Goal: Answer question/provide support

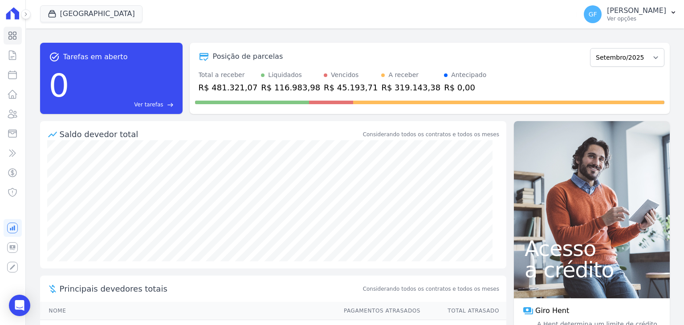
click at [21, 121] on div "Visão Geral Contratos Parcelas Lotes Clientes Minha Carteira Transferências Cré…" at bounding box center [12, 162] width 25 height 325
click at [16, 118] on icon at bounding box center [12, 114] width 11 height 11
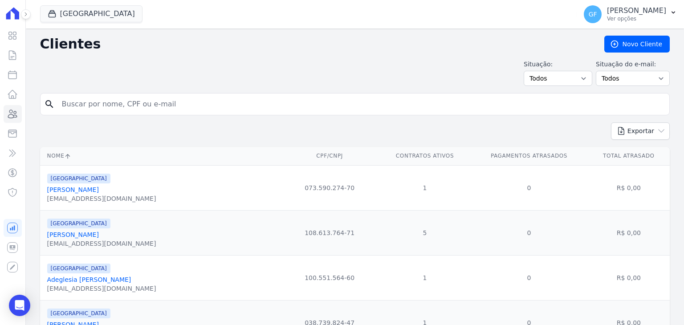
click at [116, 111] on input "search" at bounding box center [362, 104] width 610 height 18
paste input "[PERSON_NAME]"
type input "[PERSON_NAME]"
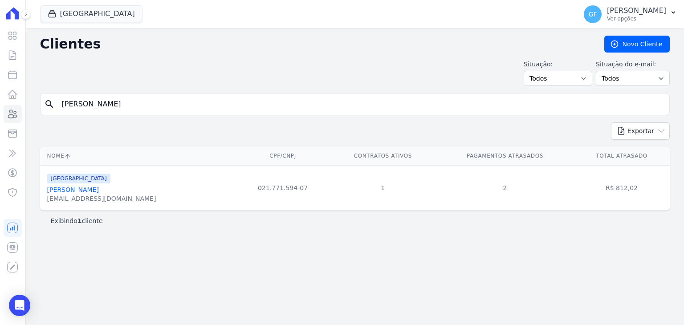
click at [84, 191] on link "[PERSON_NAME]" at bounding box center [73, 189] width 52 height 7
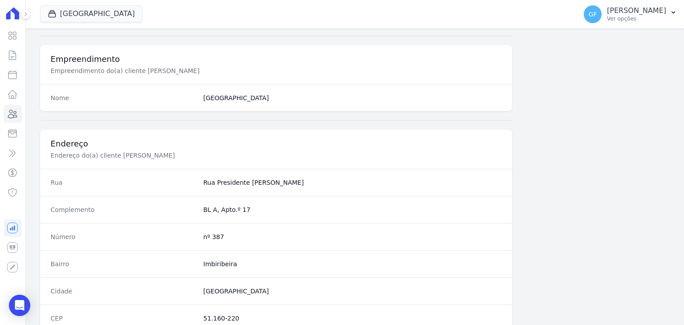
scroll to position [506, 0]
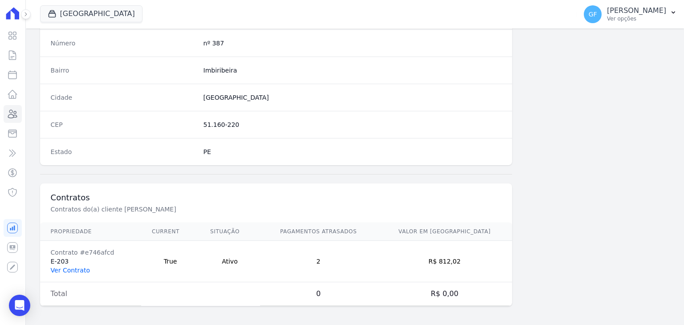
click at [80, 271] on link "Ver Contrato" at bounding box center [70, 270] width 39 height 7
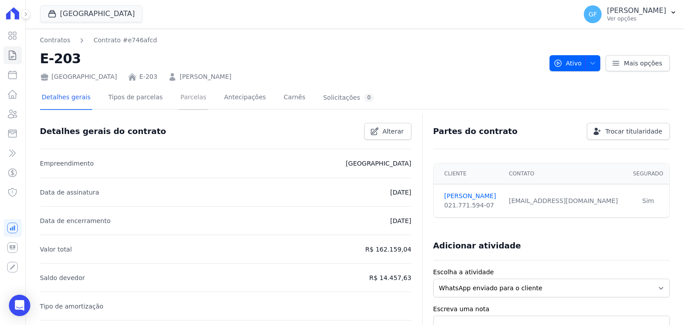
click at [189, 93] on link "Parcelas" at bounding box center [193, 98] width 29 height 24
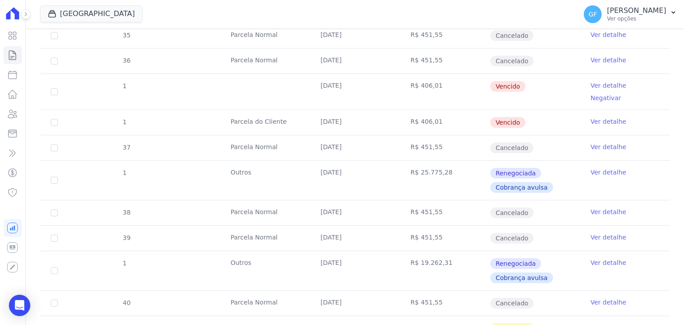
scroll to position [312, 0]
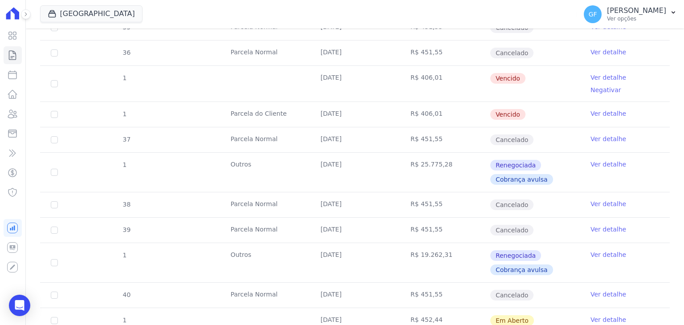
drag, startPoint x: 317, startPoint y: 77, endPoint x: 531, endPoint y: 97, distance: 214.3
click at [531, 97] on tbody "32 Parcela Normal 10/01/2025 R$ 451,55 Cancelado Ver detalhe 33 Parcela Normal …" at bounding box center [355, 194] width 630 height 510
click at [534, 107] on td "Vencido" at bounding box center [535, 114] width 90 height 25
click at [617, 13] on p "[PERSON_NAME]" at bounding box center [636, 10] width 59 height 9
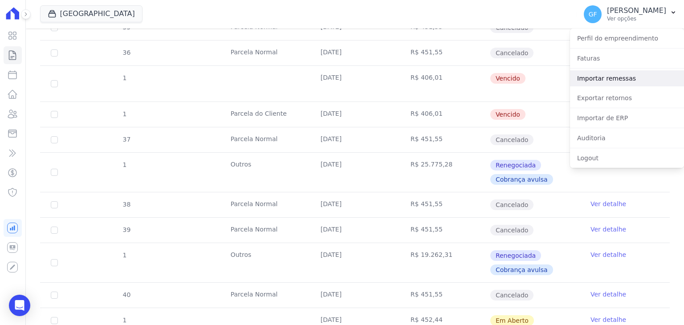
click at [591, 80] on link "Importar remessas" at bounding box center [627, 78] width 114 height 16
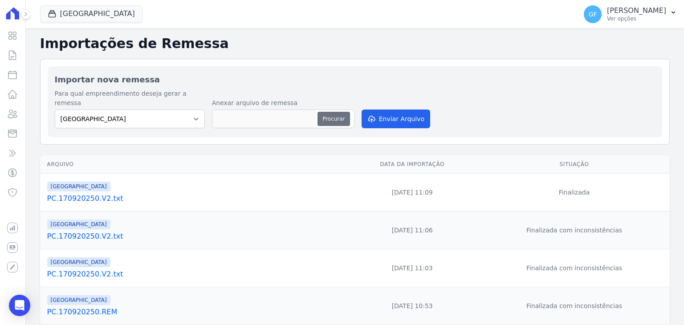
click at [326, 112] on button "Procurar" at bounding box center [334, 119] width 32 height 14
type input "PC.170920250.REM"
click at [389, 119] on div "Para qual empreendimento deseja gerar a remessa Parque Candeias Anexar arquivo …" at bounding box center [355, 109] width 601 height 41
click at [389, 114] on button "Enviar Arquivo" at bounding box center [396, 119] width 69 height 19
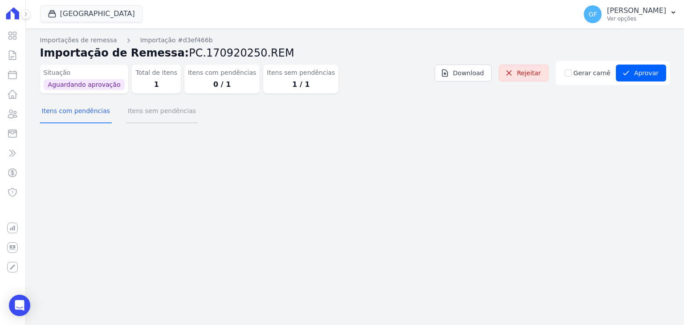
click at [152, 112] on button "Itens sem pendências" at bounding box center [162, 111] width 72 height 23
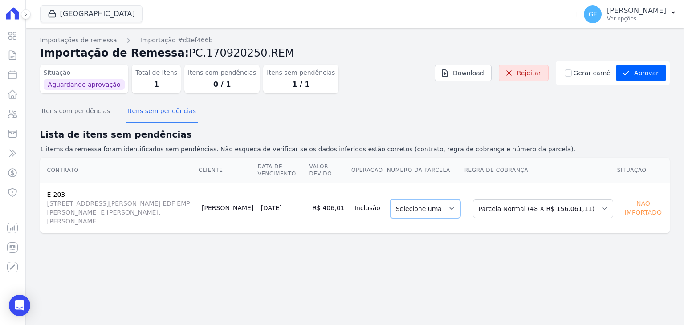
drag, startPoint x: 472, startPoint y: 203, endPoint x: 457, endPoint y: 203, distance: 14.7
click at [461, 203] on select "Selecione uma" at bounding box center [425, 209] width 70 height 19
click at [457, 203] on select "Selecione uma" at bounding box center [425, 209] width 70 height 19
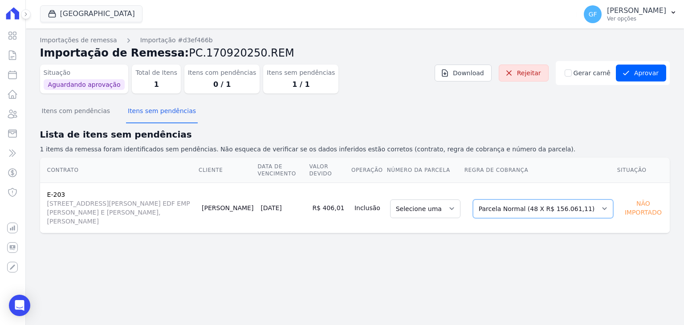
click at [544, 205] on select "Selecione uma Nova Parcela Avulsa Parcela Avulsa Existente Outros (1 X R$ 463,9…" at bounding box center [543, 209] width 140 height 19
click at [564, 234] on div "Importações de remessa Importação #d3ef466b Importação de Remessa: PC.170920250…" at bounding box center [355, 142] width 630 height 212
click at [647, 74] on button "Aprovar" at bounding box center [641, 73] width 50 height 17
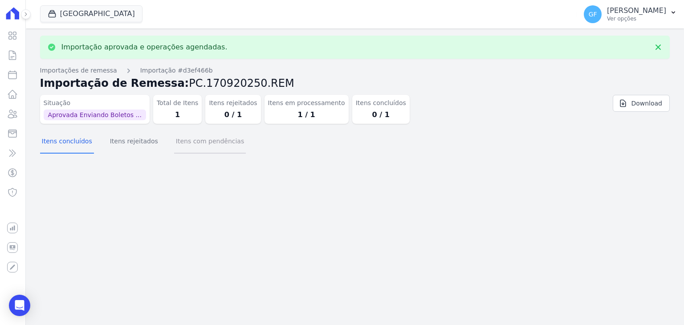
click at [197, 146] on button "Itens com pendências" at bounding box center [210, 142] width 72 height 23
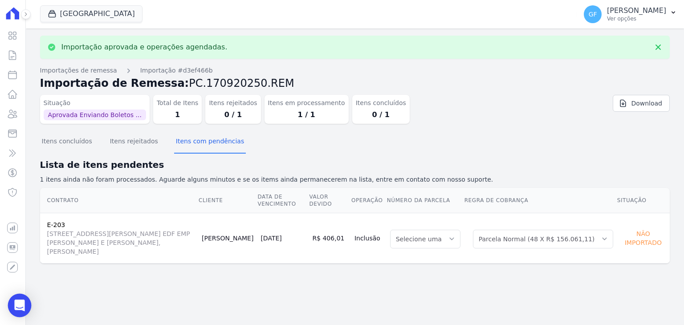
click at [16, 301] on icon "Open Intercom Messenger" at bounding box center [19, 306] width 10 height 12
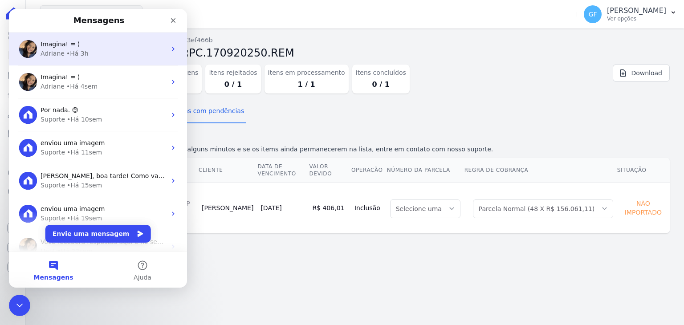
click at [62, 58] on div "Imagina! = ) [PERSON_NAME] • Há 3h" at bounding box center [98, 49] width 178 height 33
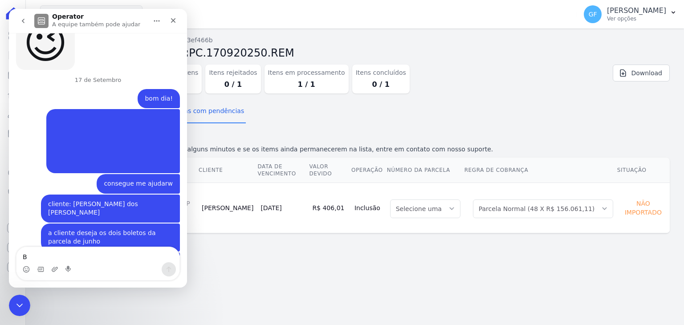
scroll to position [6600, 0]
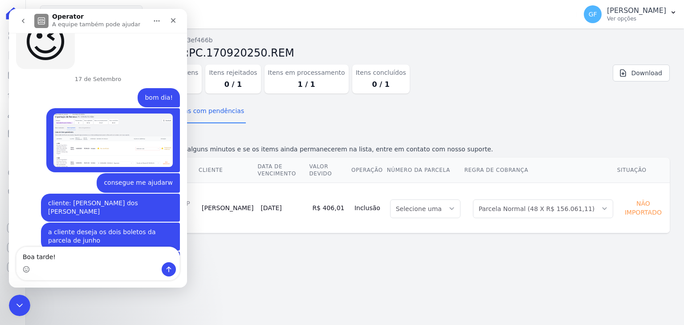
type textarea "Boa tarde!"
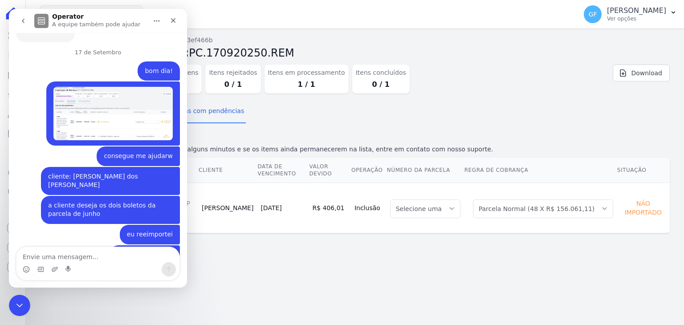
scroll to position [6682, 0]
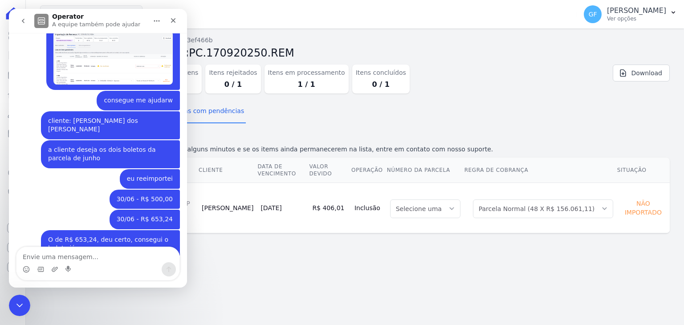
type textarea "o"
type textarea "consegue me ajudar?"
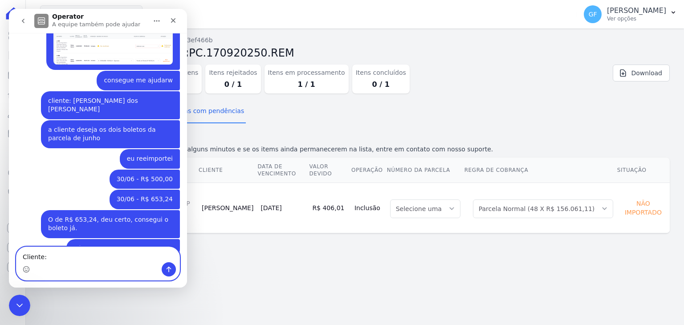
paste textarea "[PERSON_NAME]"
type textarea "Cliente: [PERSON_NAME]"
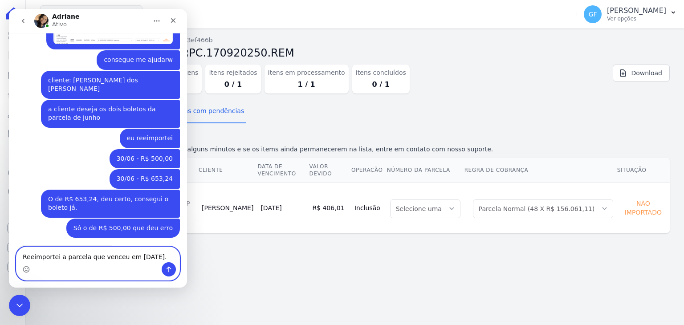
type textarea "Reeimportei a parcela que venceu em [DATE]."
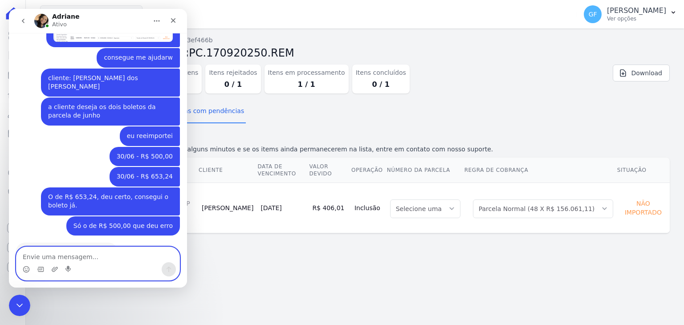
scroll to position [6779, 0]
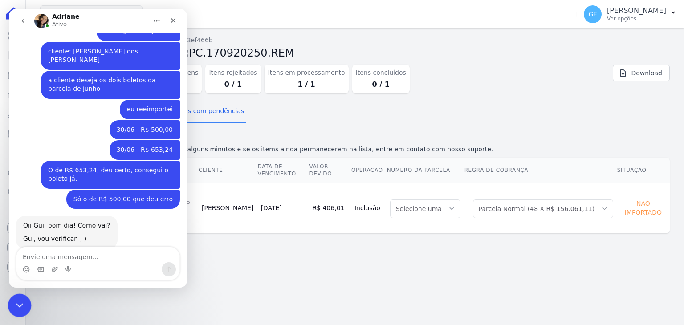
drag, startPoint x: 13, startPoint y: 305, endPoint x: 8, endPoint y: 419, distance: 114.2
click at [13, 305] on icon "Encerramento do Messenger da Intercom" at bounding box center [18, 304] width 11 height 11
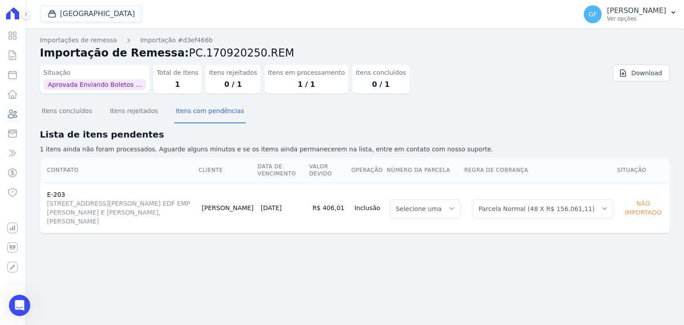
scroll to position [4580, 0]
click at [15, 116] on icon at bounding box center [12, 114] width 11 height 11
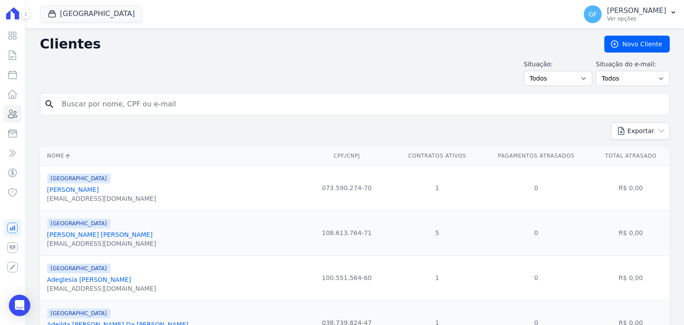
click at [110, 108] on input "search" at bounding box center [362, 104] width 610 height 18
paste input "[PERSON_NAME] Diogenes [PERSON_NAME]"
type input "[PERSON_NAME] Diogenes [PERSON_NAME]"
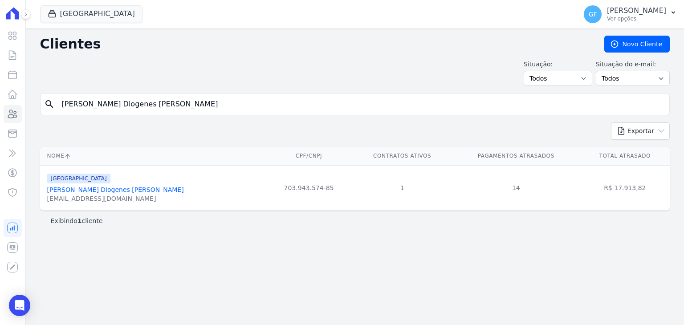
click at [105, 188] on link "[PERSON_NAME] Diogenes [PERSON_NAME]" at bounding box center [115, 189] width 137 height 7
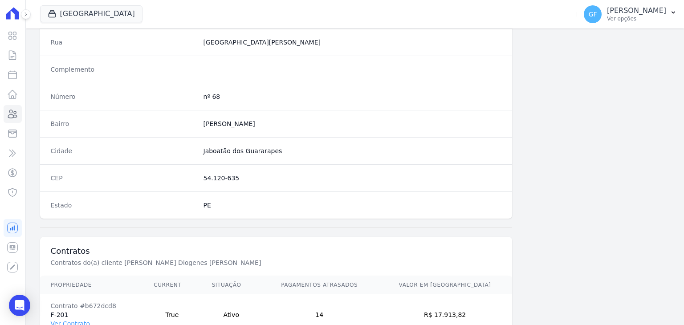
scroll to position [506, 0]
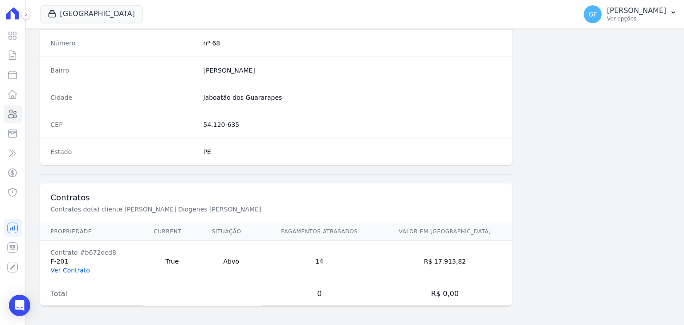
click at [78, 268] on link "Ver Contrato" at bounding box center [70, 270] width 39 height 7
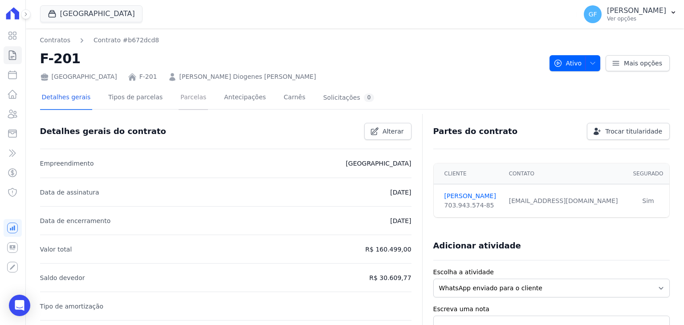
click at [184, 96] on link "Parcelas" at bounding box center [193, 98] width 29 height 24
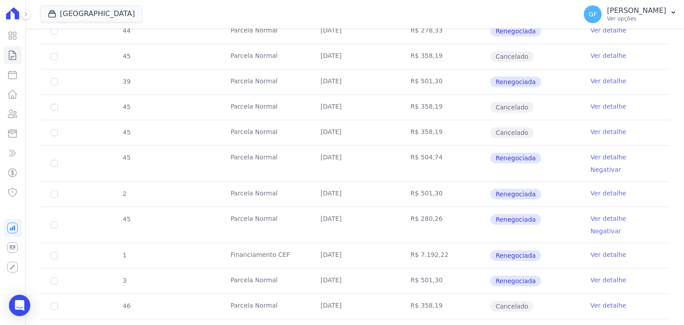
scroll to position [1471, 0]
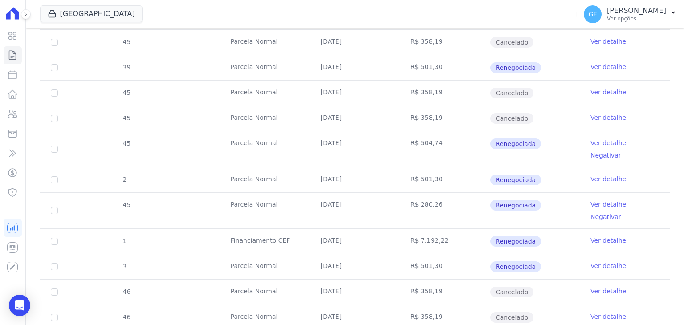
drag, startPoint x: 312, startPoint y: 154, endPoint x: 536, endPoint y: 225, distance: 234.5
click at [25, 309] on div "Open Intercom Messenger" at bounding box center [20, 306] width 24 height 24
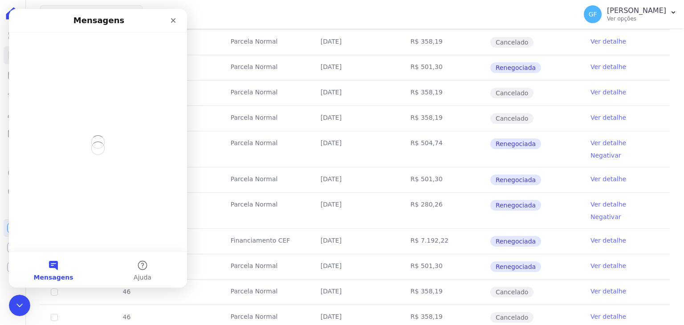
scroll to position [0, 0]
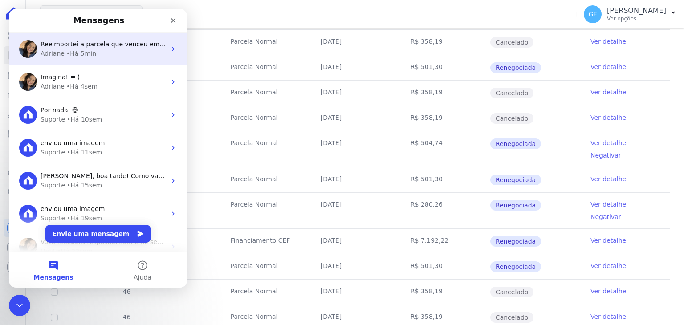
click at [63, 45] on span "Reeimportei a parcela que venceu em [DATE]." at bounding box center [113, 44] width 144 height 7
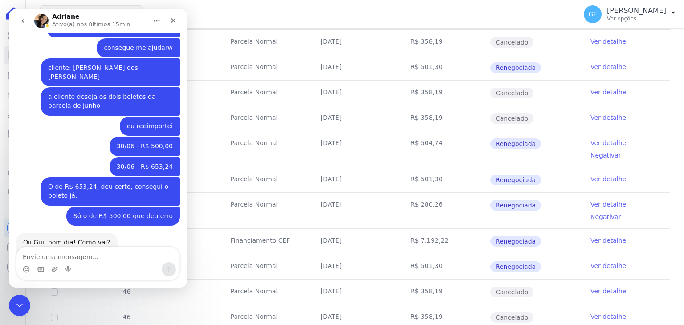
scroll to position [6557, 0]
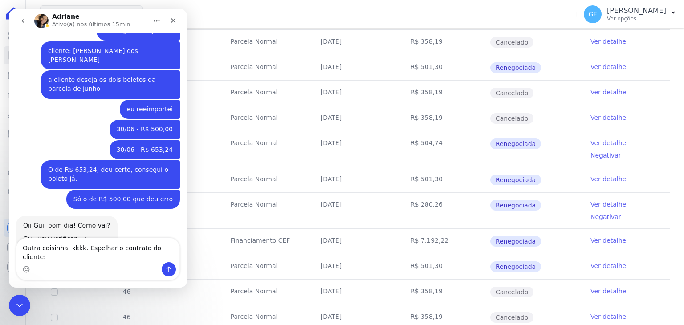
type textarea "Outra coisinha, kkkk. Espelhar o contrato do cliente: [PERSON_NAME] Diogenes [P…"
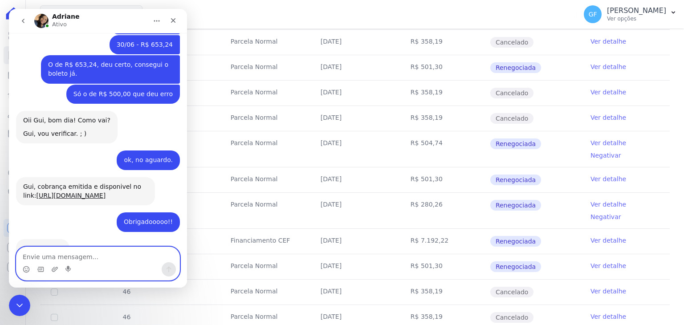
scroll to position [6685, 0]
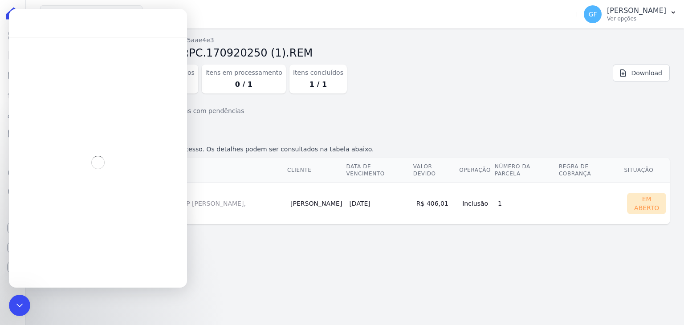
drag, startPoint x: 414, startPoint y: 261, endPoint x: 354, endPoint y: 236, distance: 65.0
click at [411, 259] on div "Importações de remessa Importação #85aae4e3 Importação de Remessa: PC.170920250…" at bounding box center [355, 177] width 659 height 297
click at [28, 303] on div "Encerramento do Messenger da Intercom" at bounding box center [18, 304] width 21 height 21
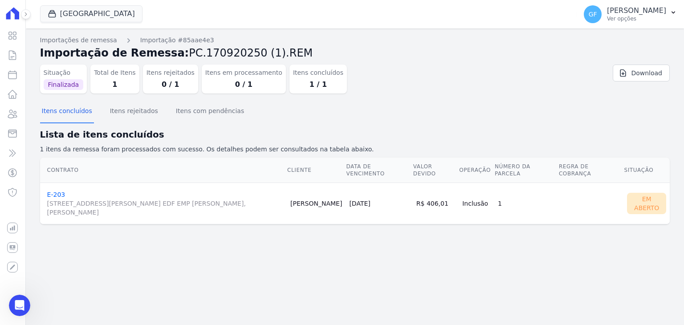
scroll to position [205, 0]
click at [15, 116] on icon at bounding box center [12, 114] width 11 height 11
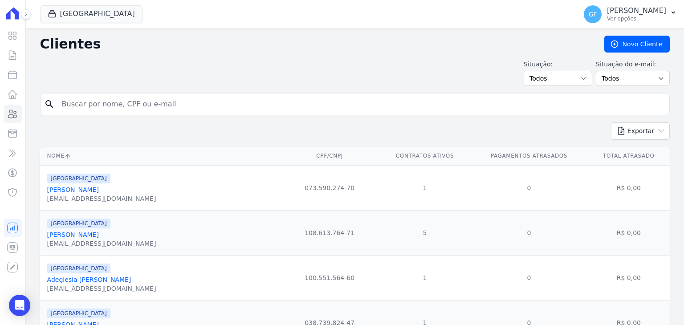
click at [199, 94] on div "search" at bounding box center [355, 104] width 630 height 22
click at [199, 97] on input "search" at bounding box center [362, 104] width 610 height 18
type input "euclides"
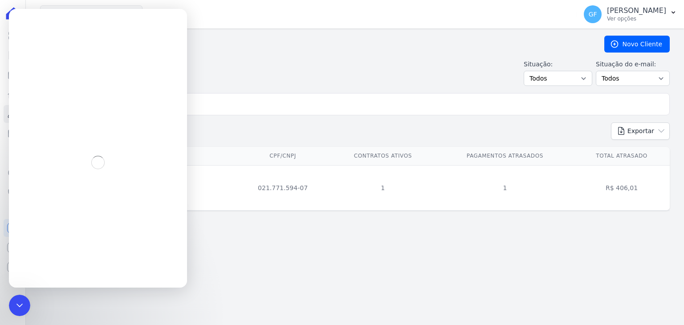
click at [201, 184] on div "Parque Candeias Euclides Roberto Santos Wanderley wanderleynatachi@gmail.com" at bounding box center [140, 188] width 186 height 30
click at [19, 310] on div "Encerramento do Messenger da Intercom" at bounding box center [18, 304] width 21 height 21
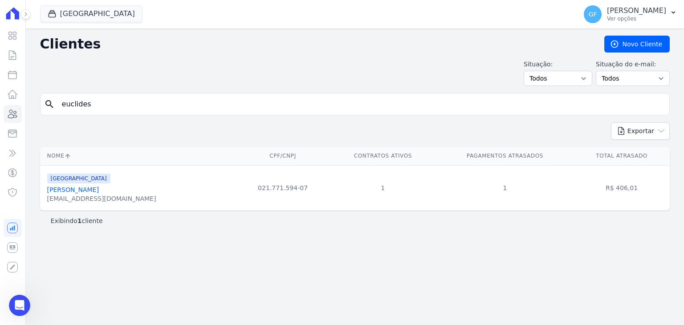
click at [81, 189] on link "[PERSON_NAME]" at bounding box center [73, 189] width 52 height 7
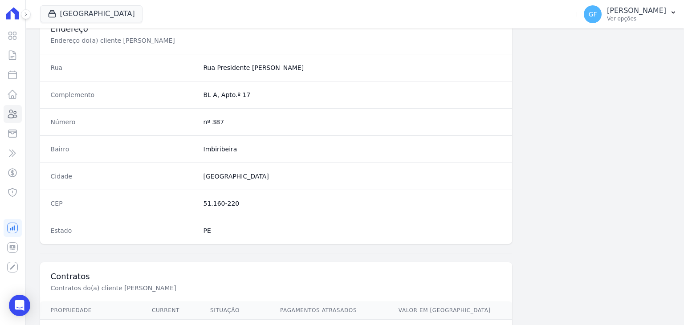
scroll to position [506, 0]
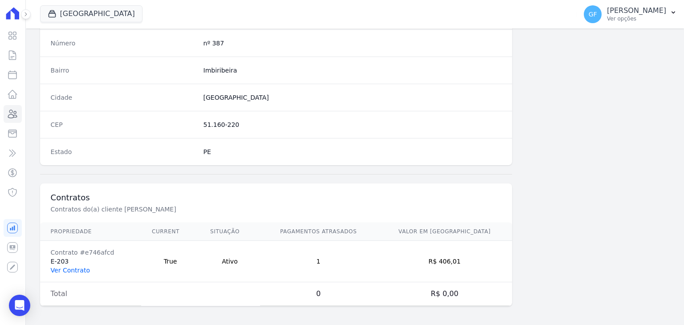
click at [70, 271] on link "Ver Contrato" at bounding box center [70, 270] width 39 height 7
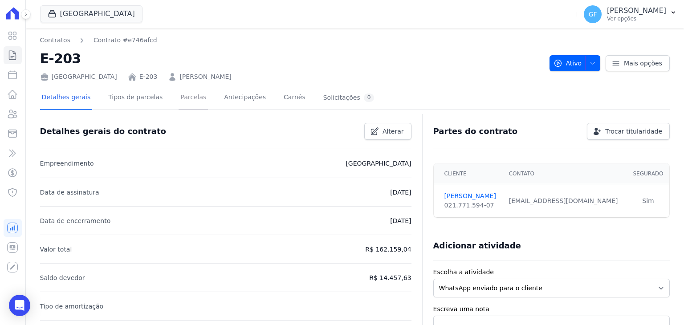
click at [180, 103] on link "Parcelas" at bounding box center [193, 98] width 29 height 24
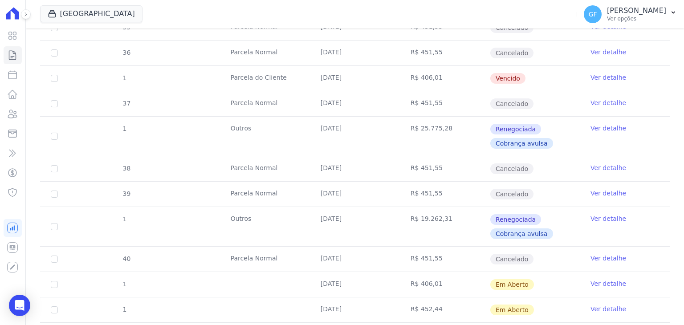
scroll to position [471, 0]
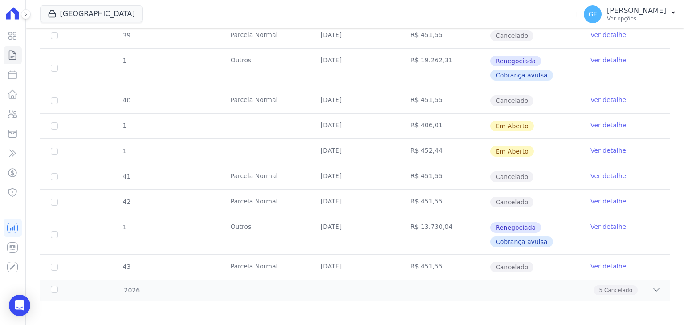
drag, startPoint x: 446, startPoint y: 126, endPoint x: 531, endPoint y: 127, distance: 85.1
click at [531, 127] on tr "1 18/09/2025 R$ 406,01 Em Aberto Ver detalhe" at bounding box center [355, 125] width 630 height 25
click at [547, 122] on td "Em Aberto" at bounding box center [535, 126] width 90 height 25
click at [598, 125] on link "Ver detalhe" at bounding box center [609, 125] width 36 height 9
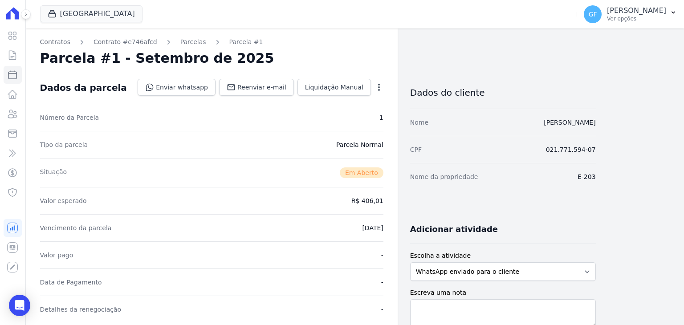
scroll to position [283, 0]
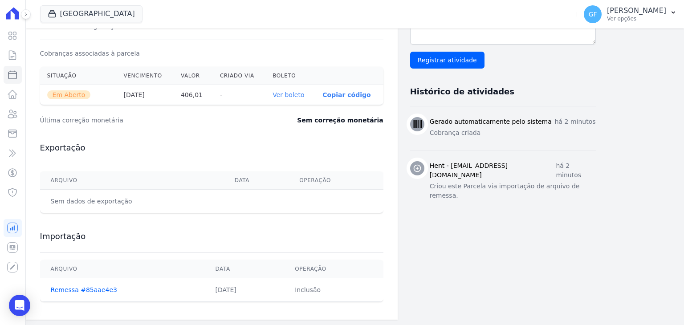
click at [292, 95] on link "Ver boleto" at bounding box center [289, 94] width 32 height 7
click at [24, 297] on div "Open Intercom Messenger" at bounding box center [20, 306] width 24 height 24
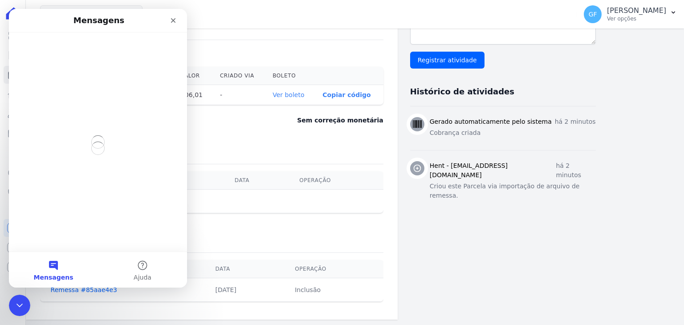
scroll to position [0, 0]
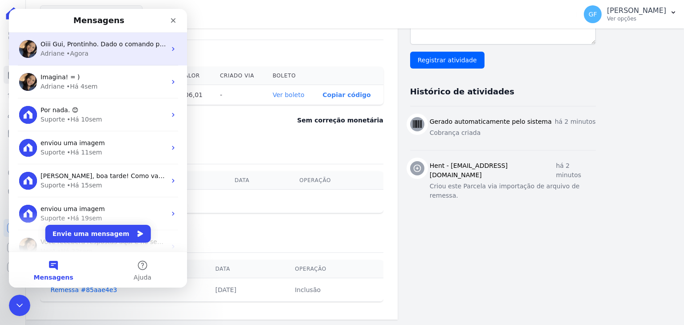
click at [75, 63] on div "Oiii Gui, Prontinho. Dado o comando para espelhamento + remessa aprovada e cobr…" at bounding box center [98, 49] width 178 height 33
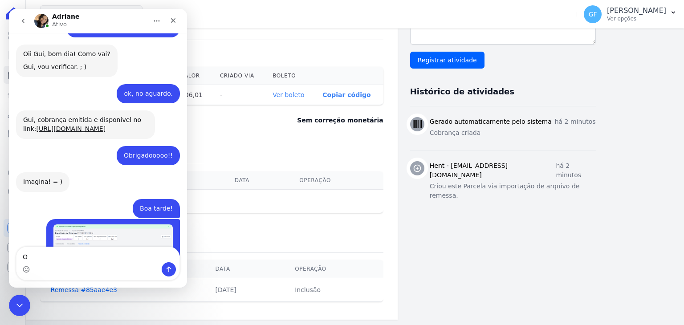
scroll to position [6604, 0]
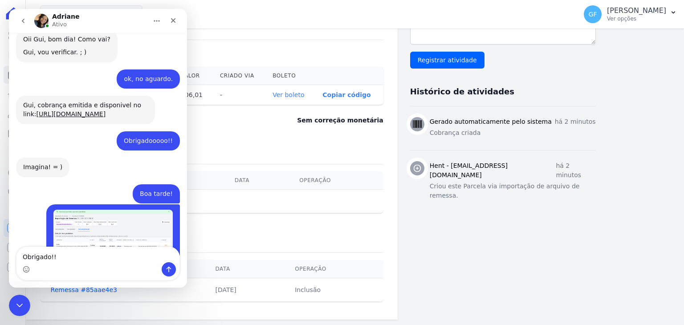
type textarea "Obrigado!!!"
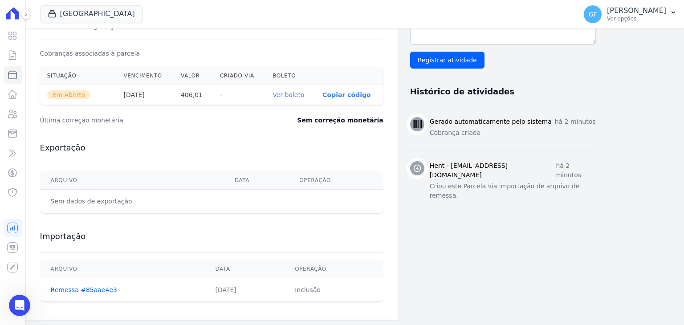
scroll to position [6337, 0]
